Goal: Information Seeking & Learning: Learn about a topic

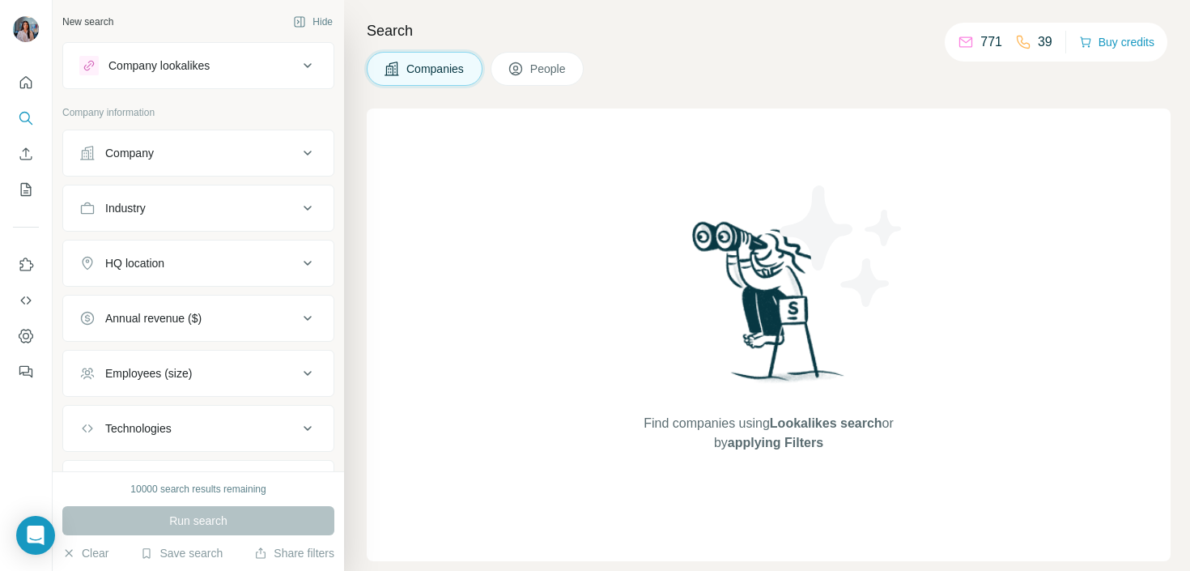
click at [265, 90] on div "Company lookalikes Company information Company Industry HQ location Annual reve…" at bounding box center [198, 274] width 272 height 465
click at [269, 74] on div "Company lookalikes" at bounding box center [188, 65] width 219 height 19
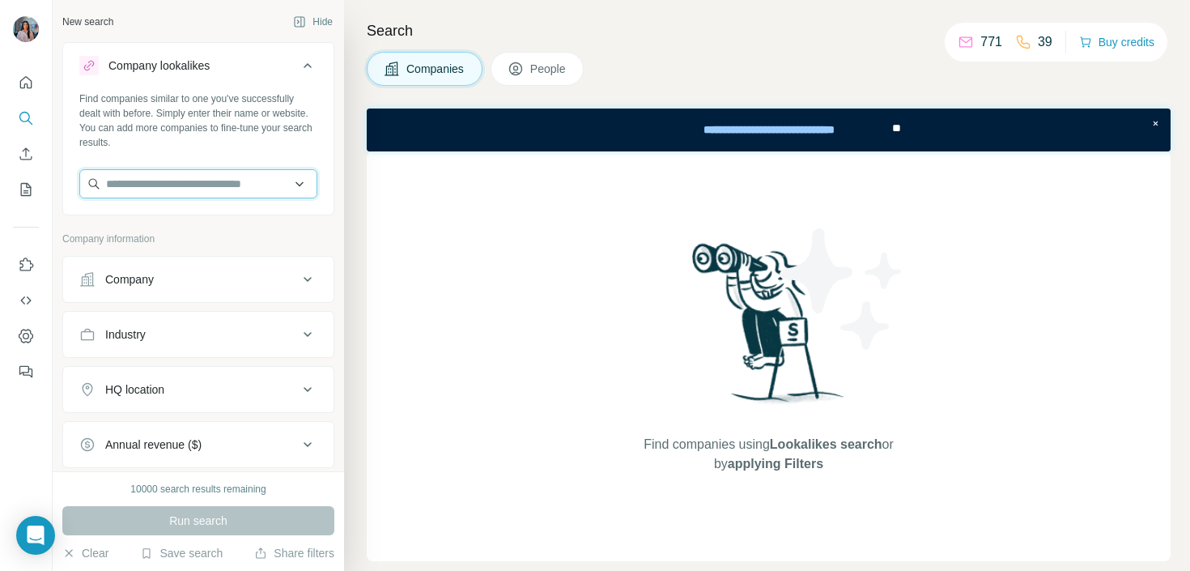
click at [231, 180] on input "text" at bounding box center [198, 183] width 238 height 29
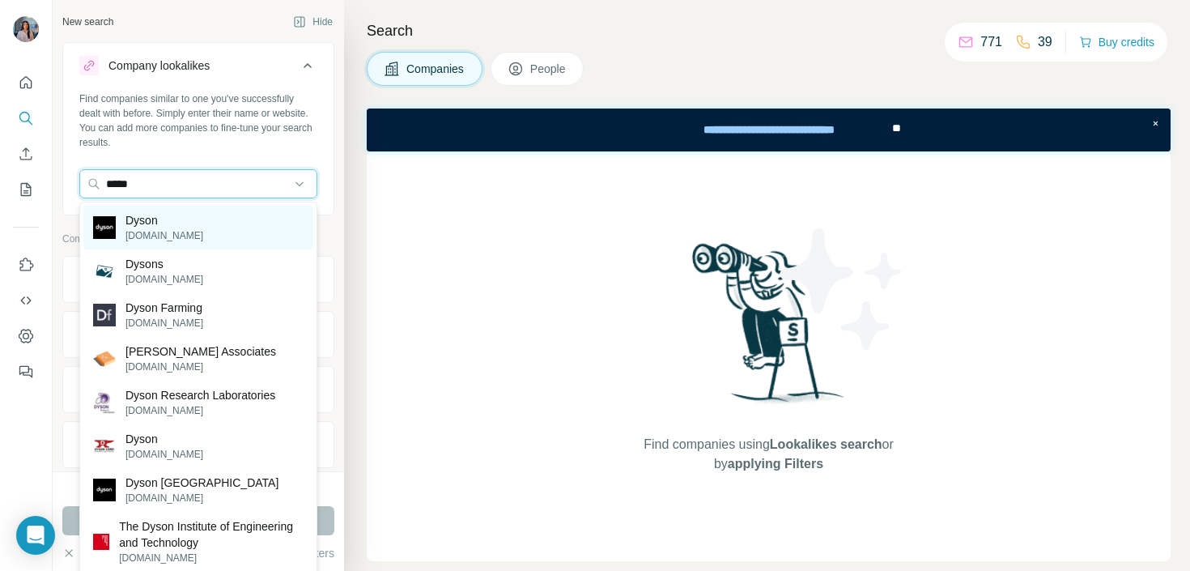
type input "*****"
click at [240, 227] on div "Dyson [DOMAIN_NAME]" at bounding box center [198, 228] width 230 height 44
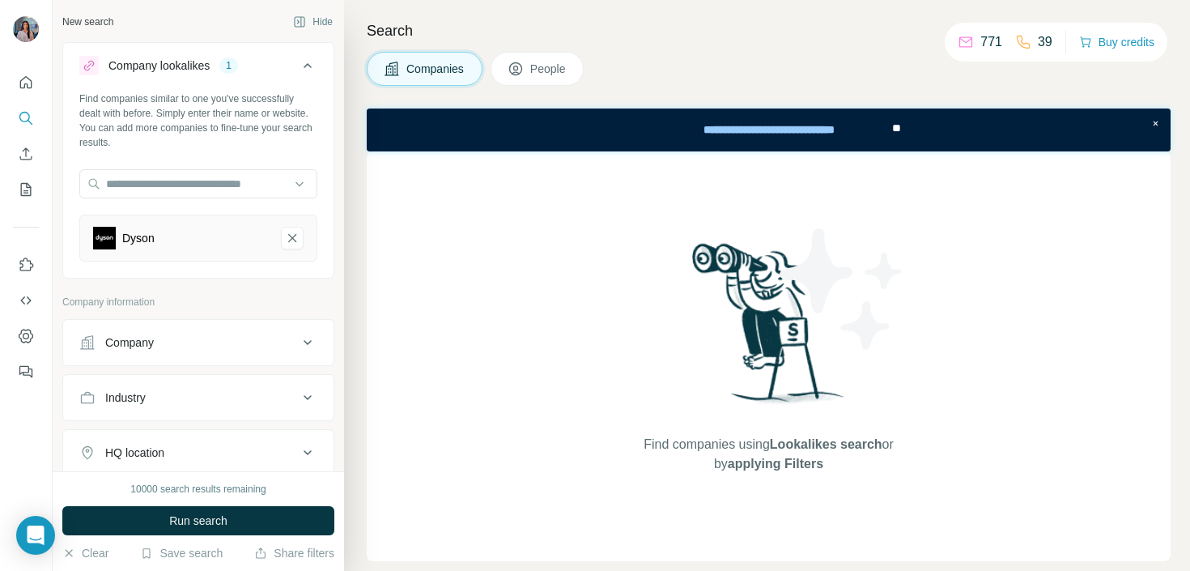
scroll to position [166, 0]
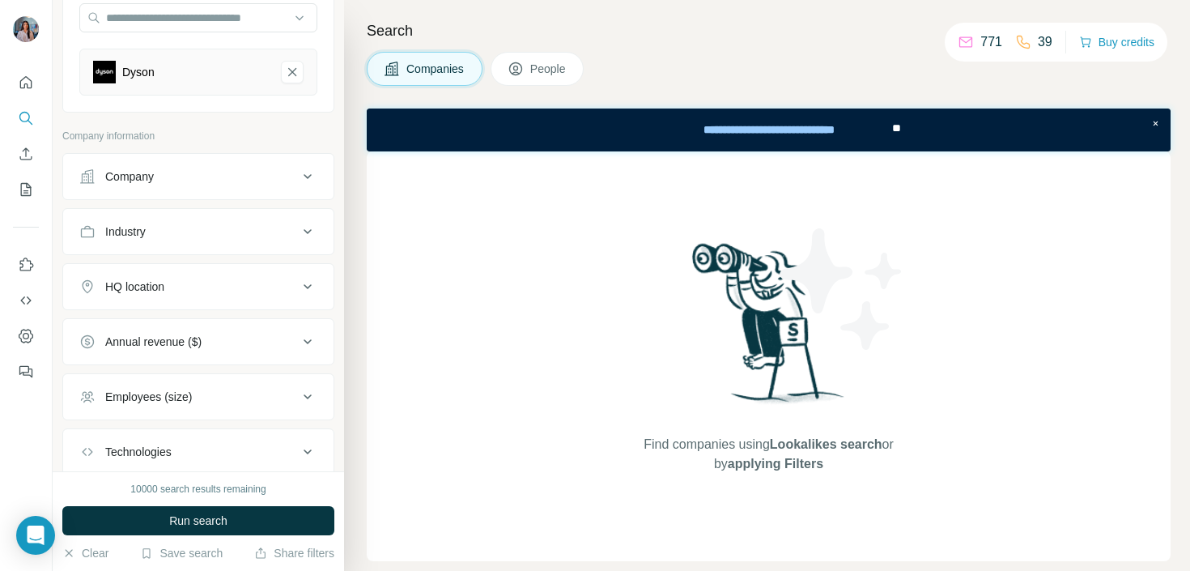
click at [202, 277] on button "HQ location" at bounding box center [198, 286] width 270 height 39
click at [155, 325] on input "text" at bounding box center [198, 326] width 238 height 29
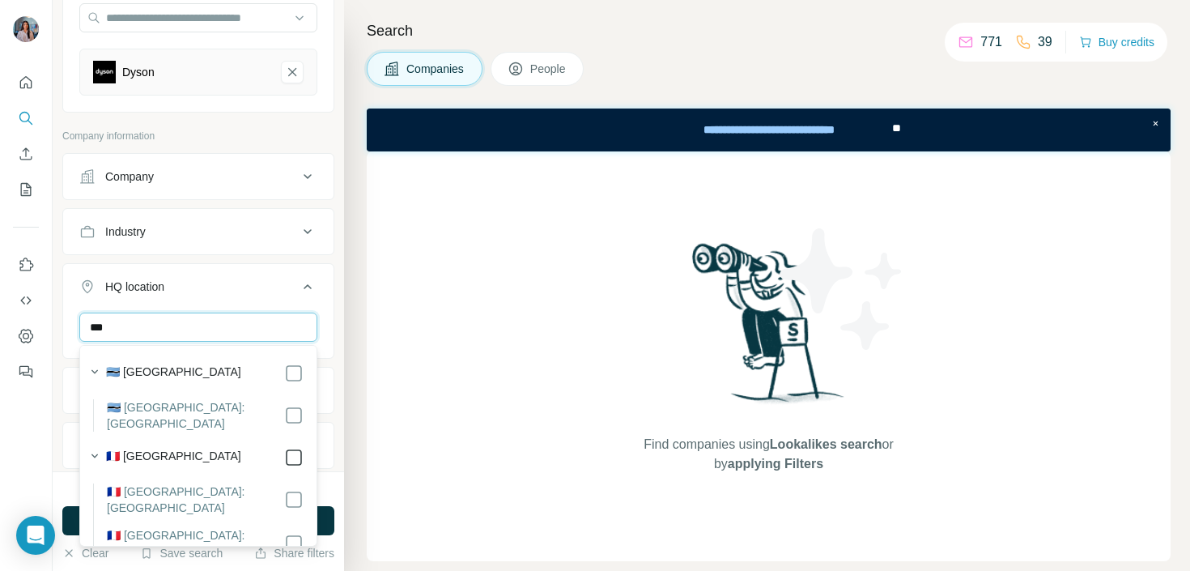
type input "***"
click at [210, 317] on input "***" at bounding box center [198, 326] width 238 height 29
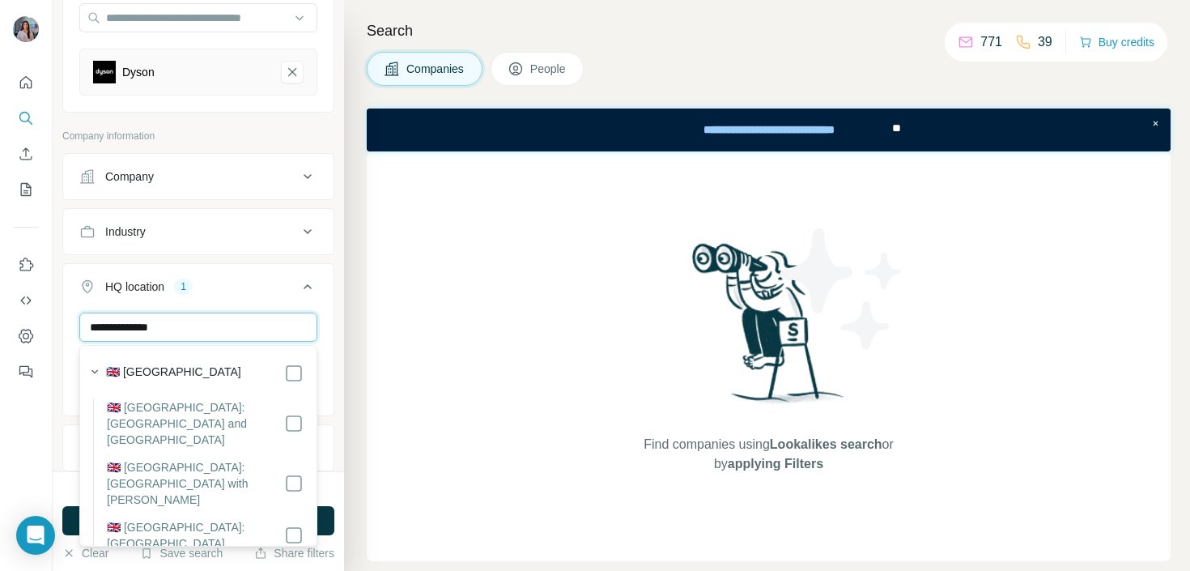
type input "**********"
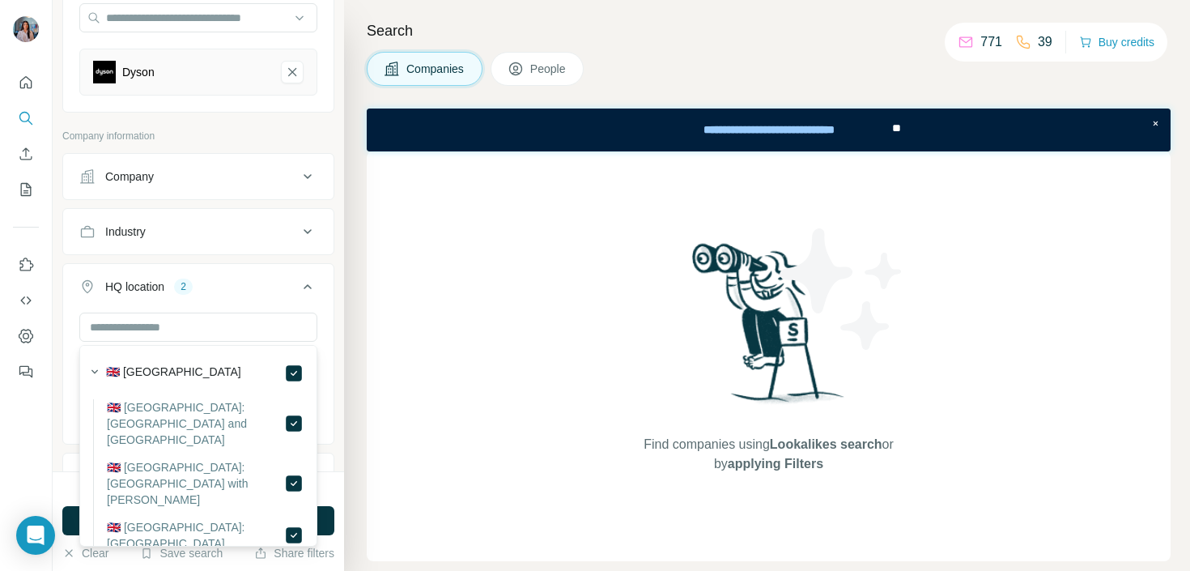
click at [247, 281] on div "HQ location 2" at bounding box center [188, 286] width 219 height 16
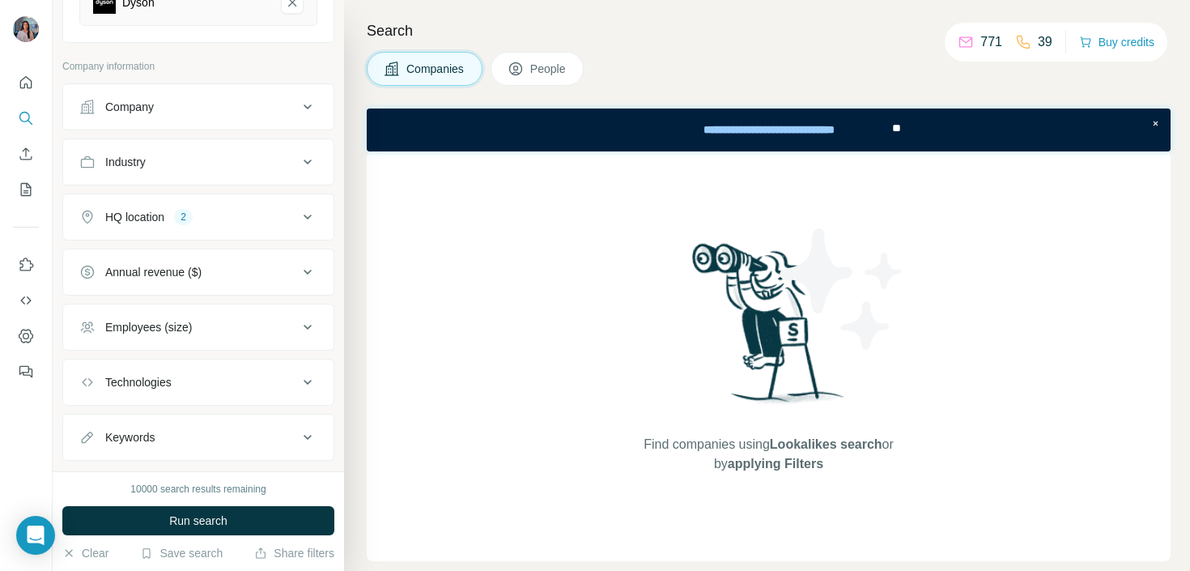
scroll to position [247, 0]
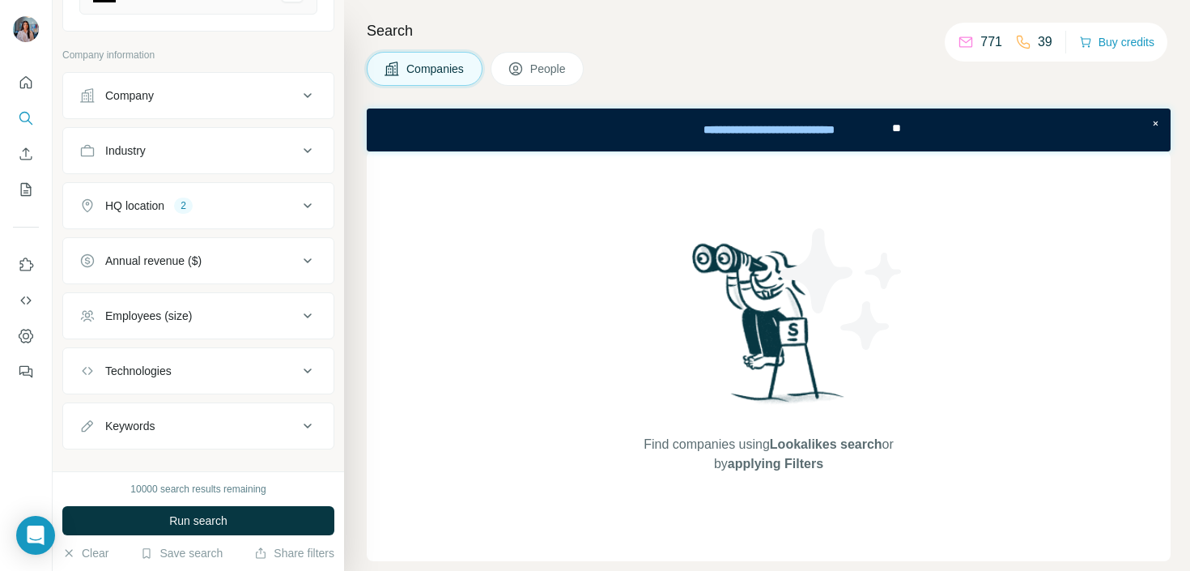
click at [219, 328] on button "Employees (size)" at bounding box center [198, 315] width 270 height 39
click at [219, 328] on button "Employees (size)" at bounding box center [198, 318] width 270 height 45
click at [219, 328] on button "Employees (size)" at bounding box center [198, 315] width 270 height 39
click at [219, 328] on button "Employees (size)" at bounding box center [198, 318] width 270 height 45
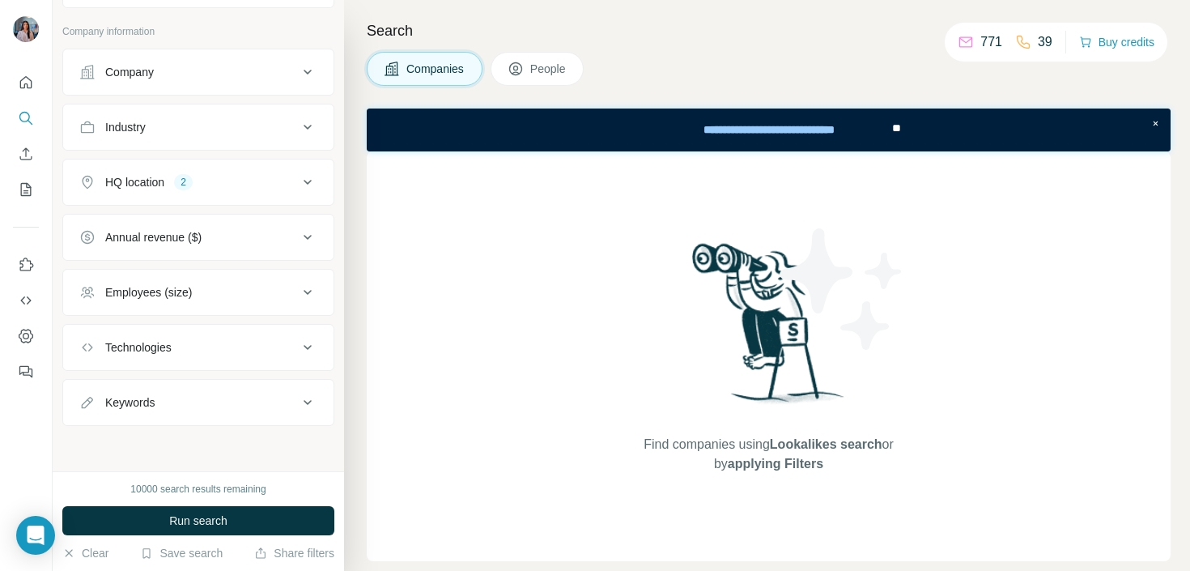
click at [234, 257] on div "Annual revenue ($)" at bounding box center [198, 237] width 272 height 47
click at [226, 239] on div "Annual revenue ($)" at bounding box center [188, 237] width 219 height 16
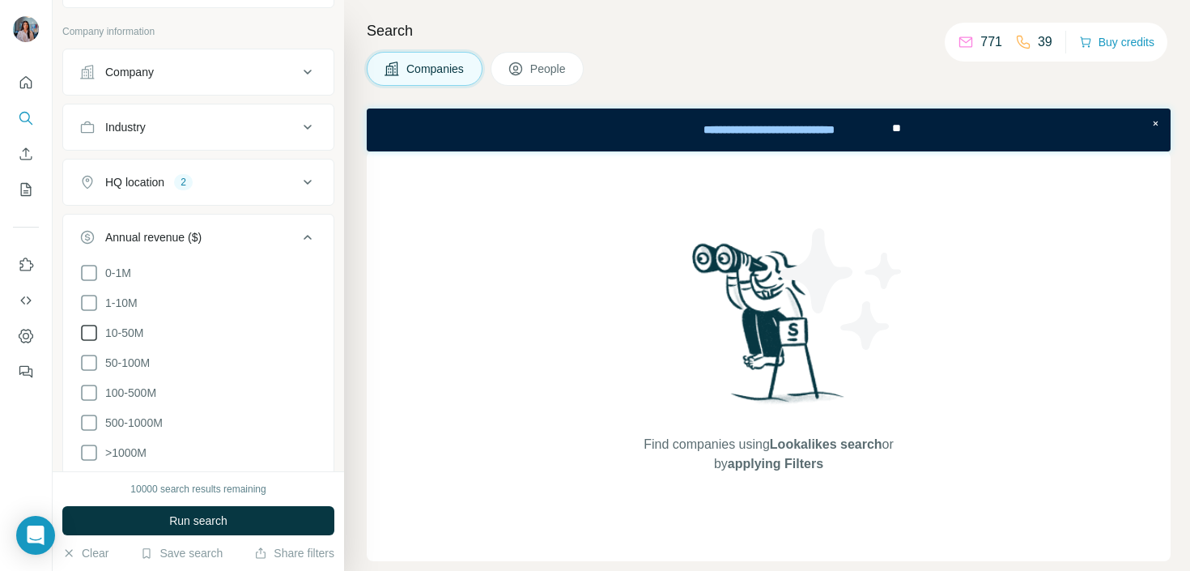
click at [135, 337] on span "10-50M" at bounding box center [121, 333] width 45 height 16
click at [134, 359] on span "50-100M" at bounding box center [124, 362] width 51 height 16
click at [134, 384] on span "100-500M" at bounding box center [127, 392] width 57 height 16
click at [134, 422] on span "500-1000M" at bounding box center [131, 422] width 64 height 16
click at [129, 305] on span "1-10M" at bounding box center [118, 303] width 39 height 16
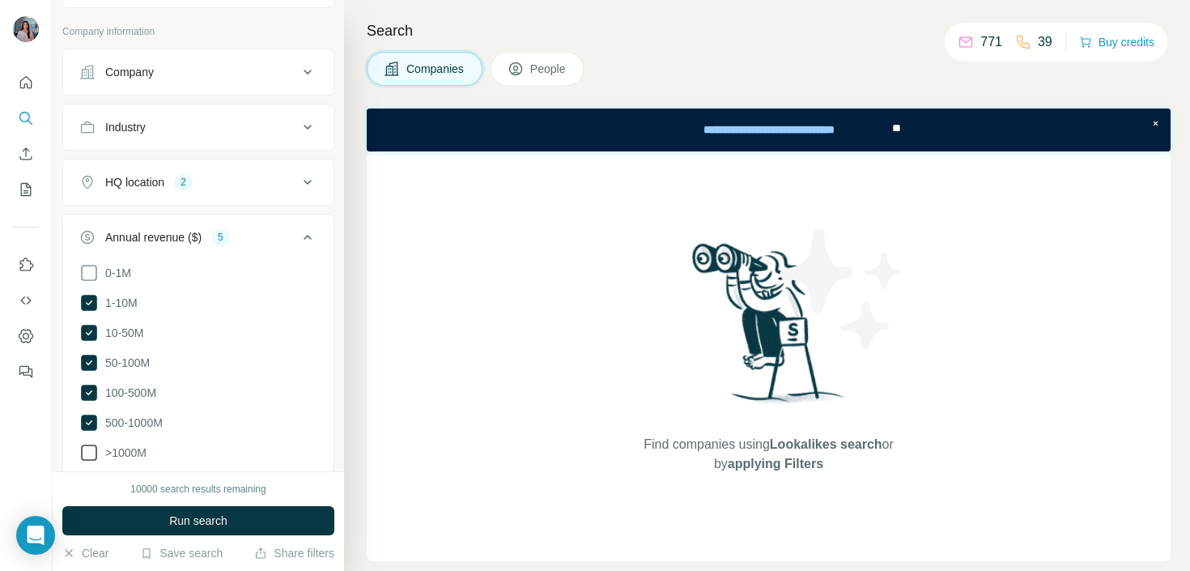
click at [129, 447] on span ">1000M" at bounding box center [123, 452] width 48 height 16
click at [125, 301] on span "1-10M" at bounding box center [118, 303] width 39 height 16
click at [186, 527] on span "Run search" at bounding box center [198, 520] width 58 height 16
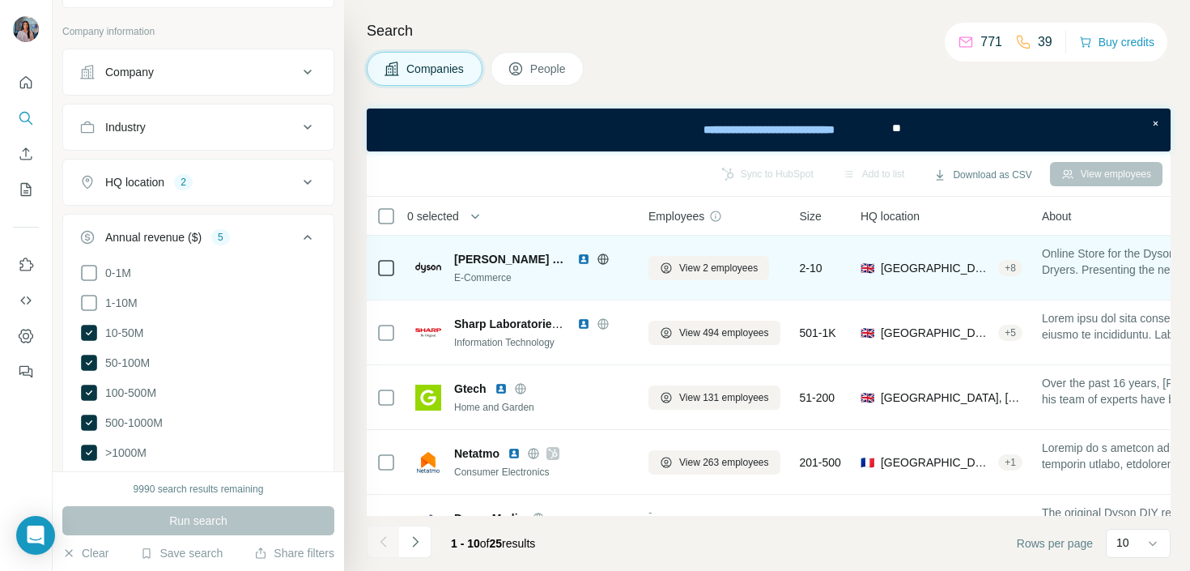
click at [580, 259] on img at bounding box center [583, 259] width 13 height 13
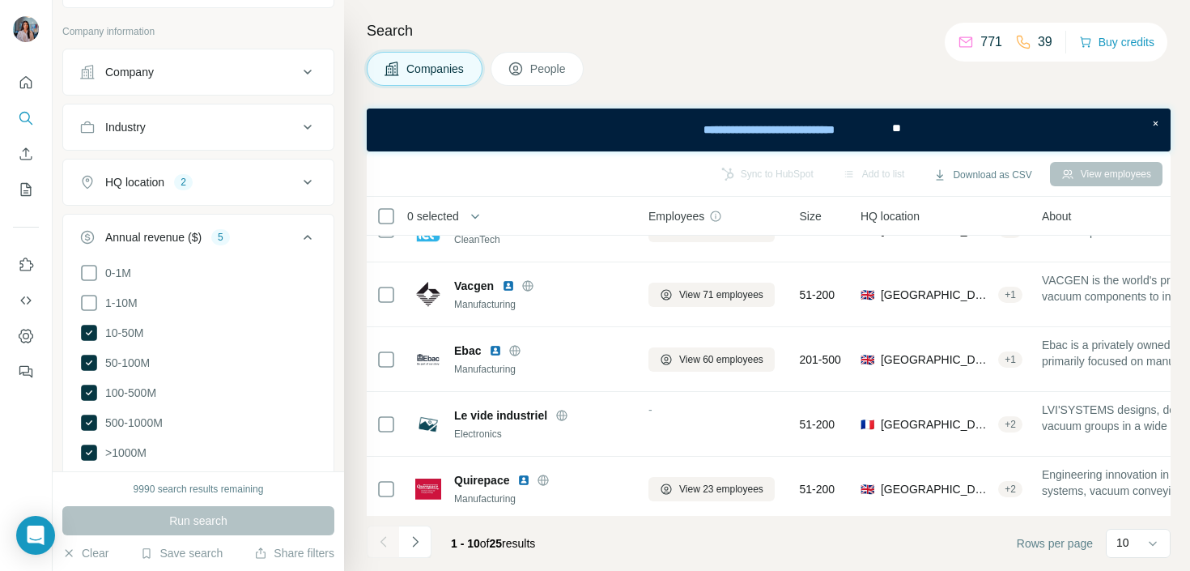
scroll to position [367, 0]
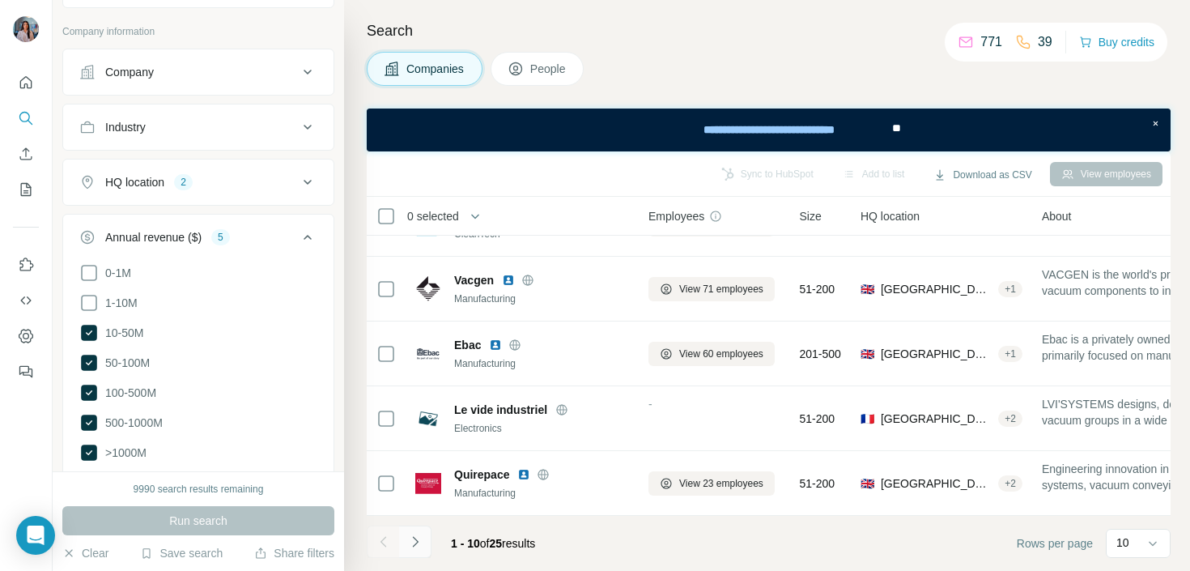
click at [416, 543] on icon "Navigate to next page" at bounding box center [415, 541] width 16 height 16
